Goal: Information Seeking & Learning: Learn about a topic

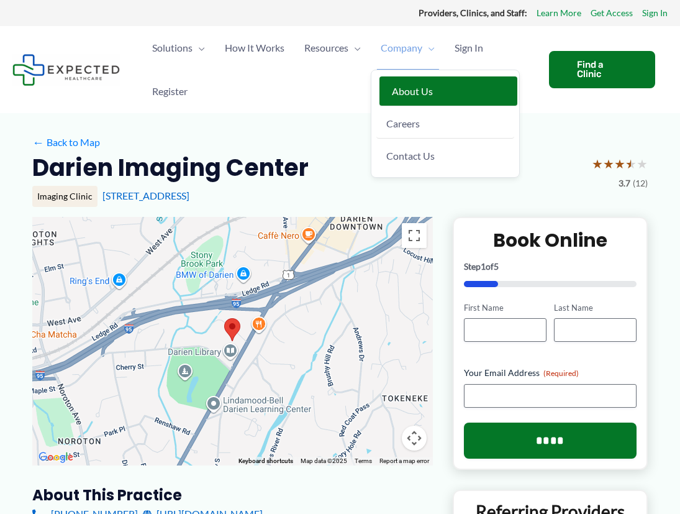
click at [409, 87] on span "About Us" at bounding box center [412, 91] width 41 height 12
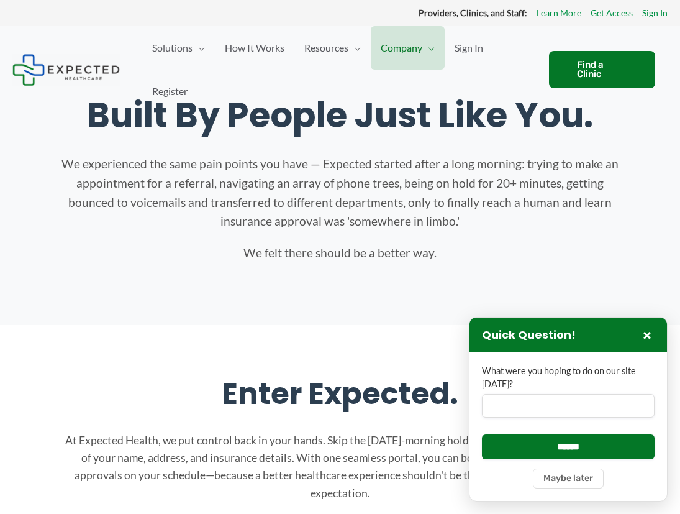
click at [273, 21] on div "Providers, Clinics, and Staff: Learn More Get Access Sign In" at bounding box center [340, 13] width 680 height 26
